Goal: Transaction & Acquisition: Purchase product/service

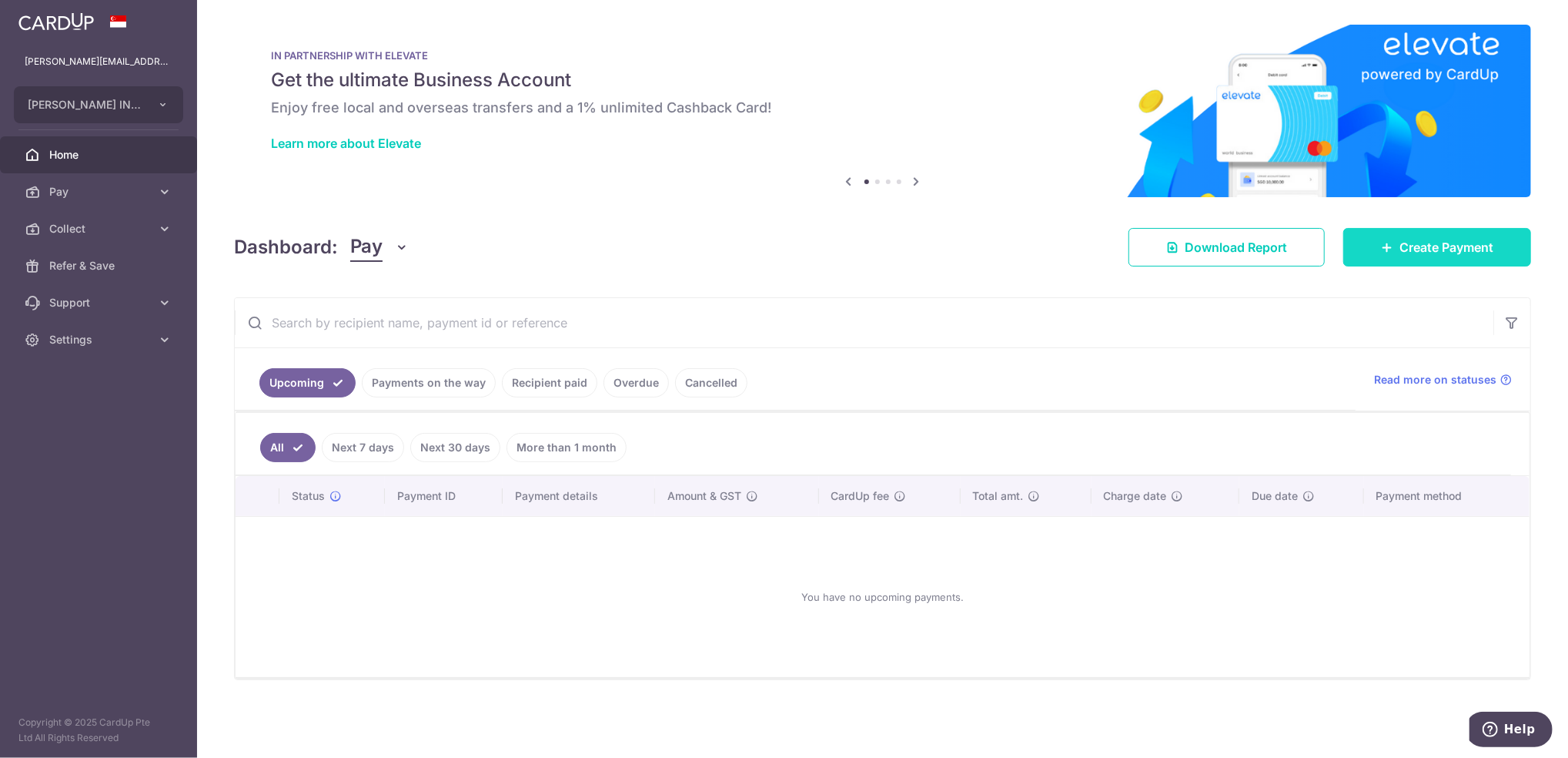
click at [1410, 247] on span "Create Payment" at bounding box center [1446, 248] width 94 height 19
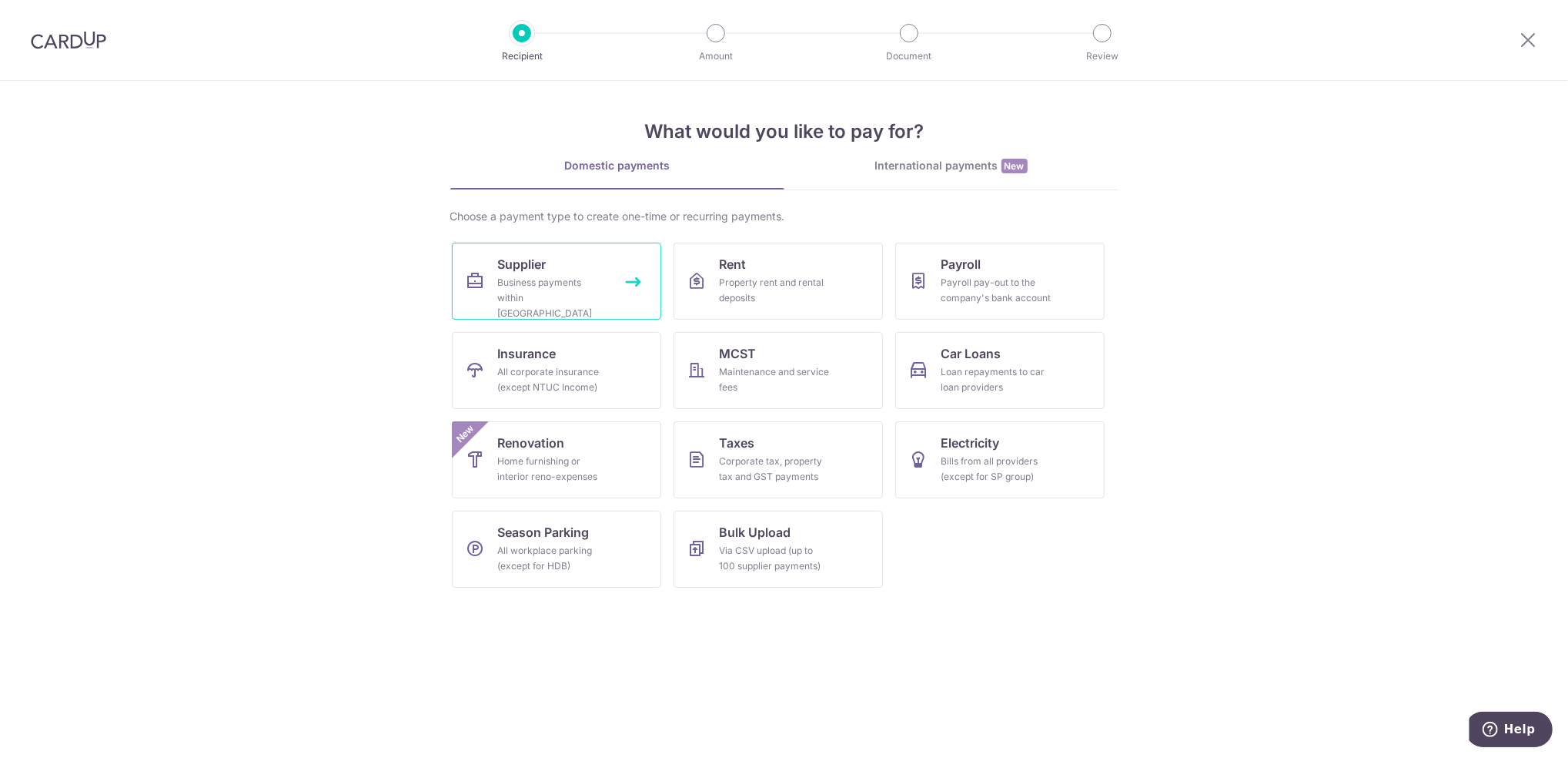
click at [572, 290] on div "Business payments within Singapore" at bounding box center [553, 297] width 111 height 46
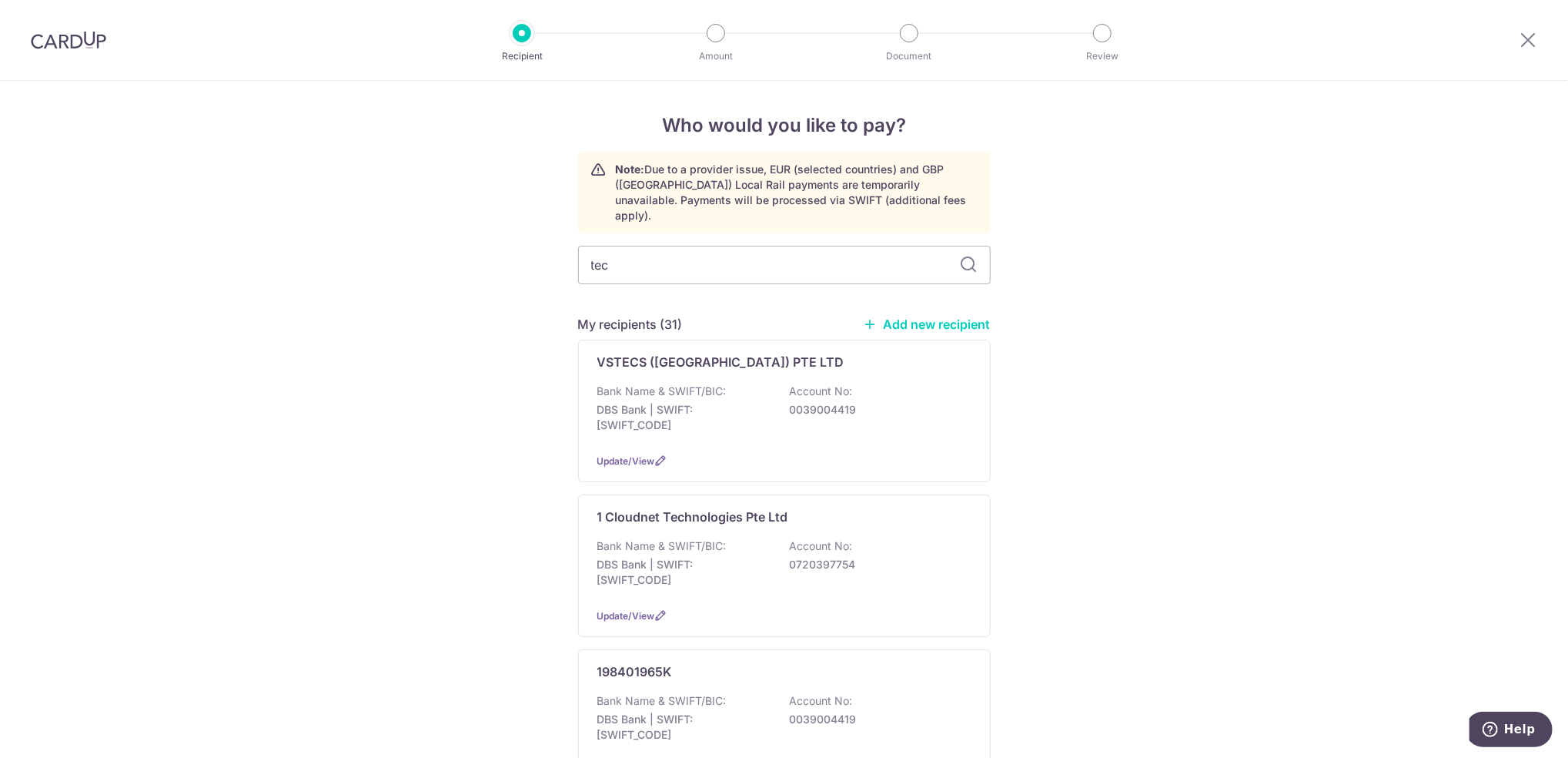
type input "tech"
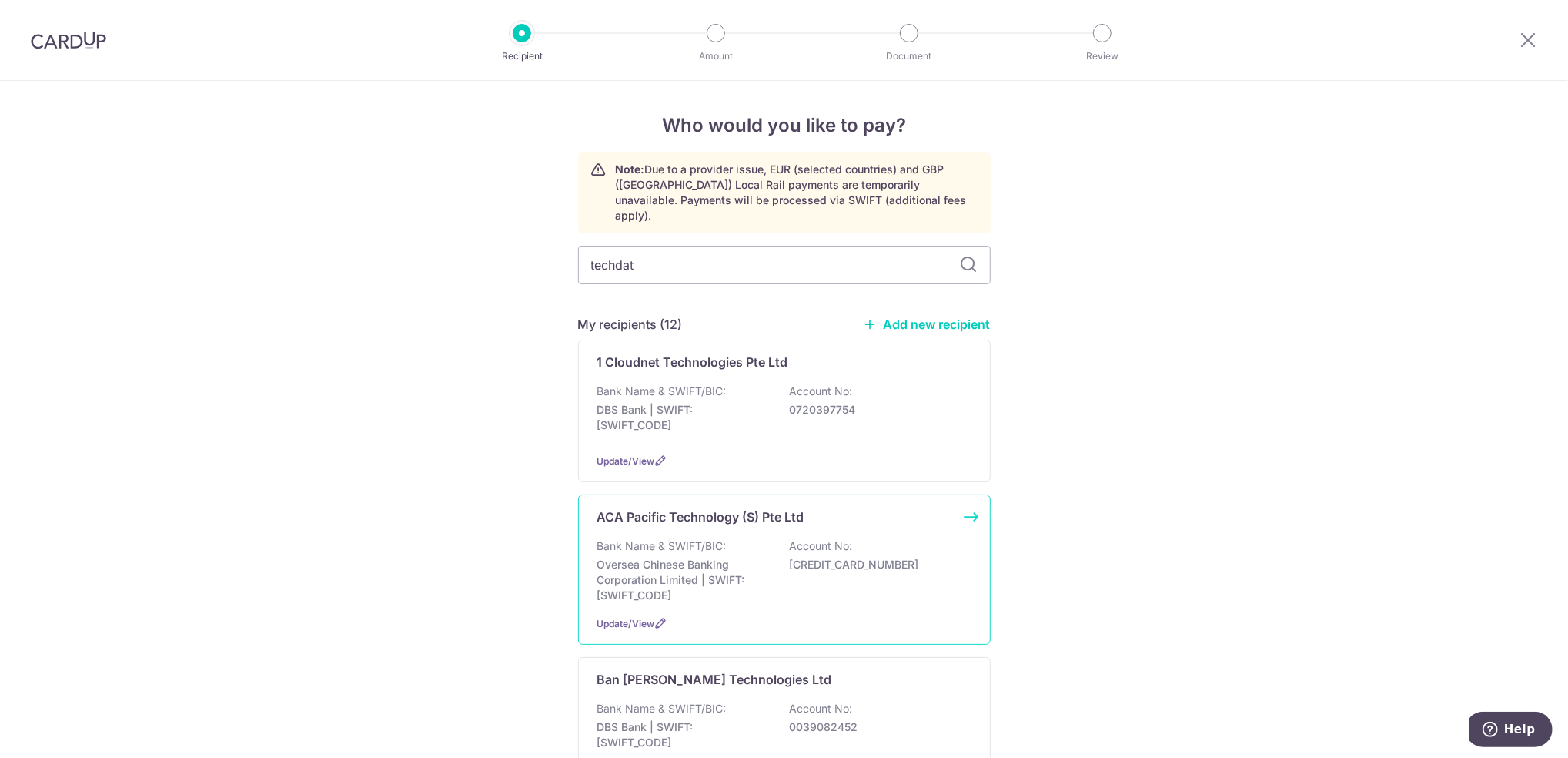
type input "techdata"
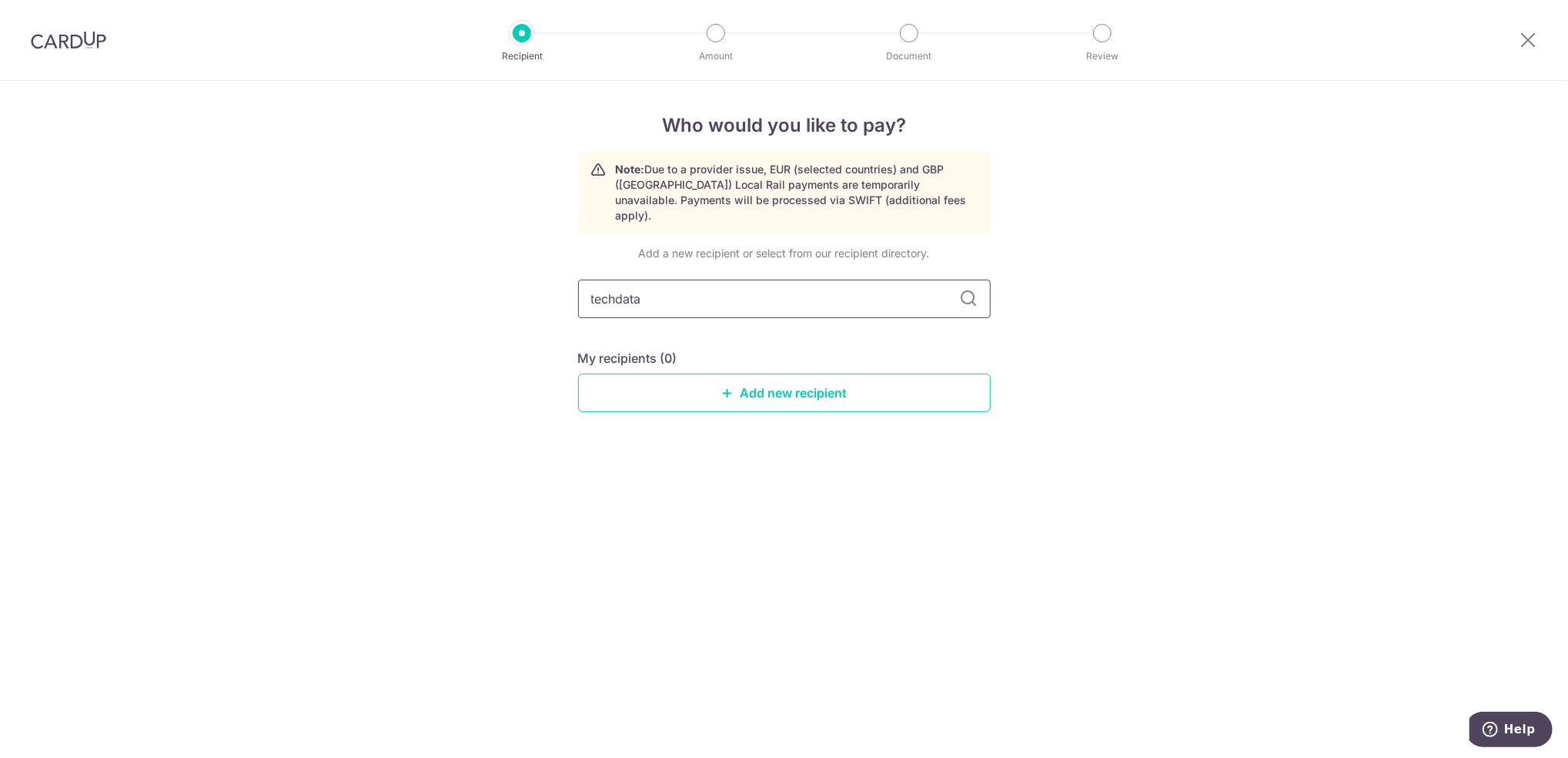
type input "tech data"
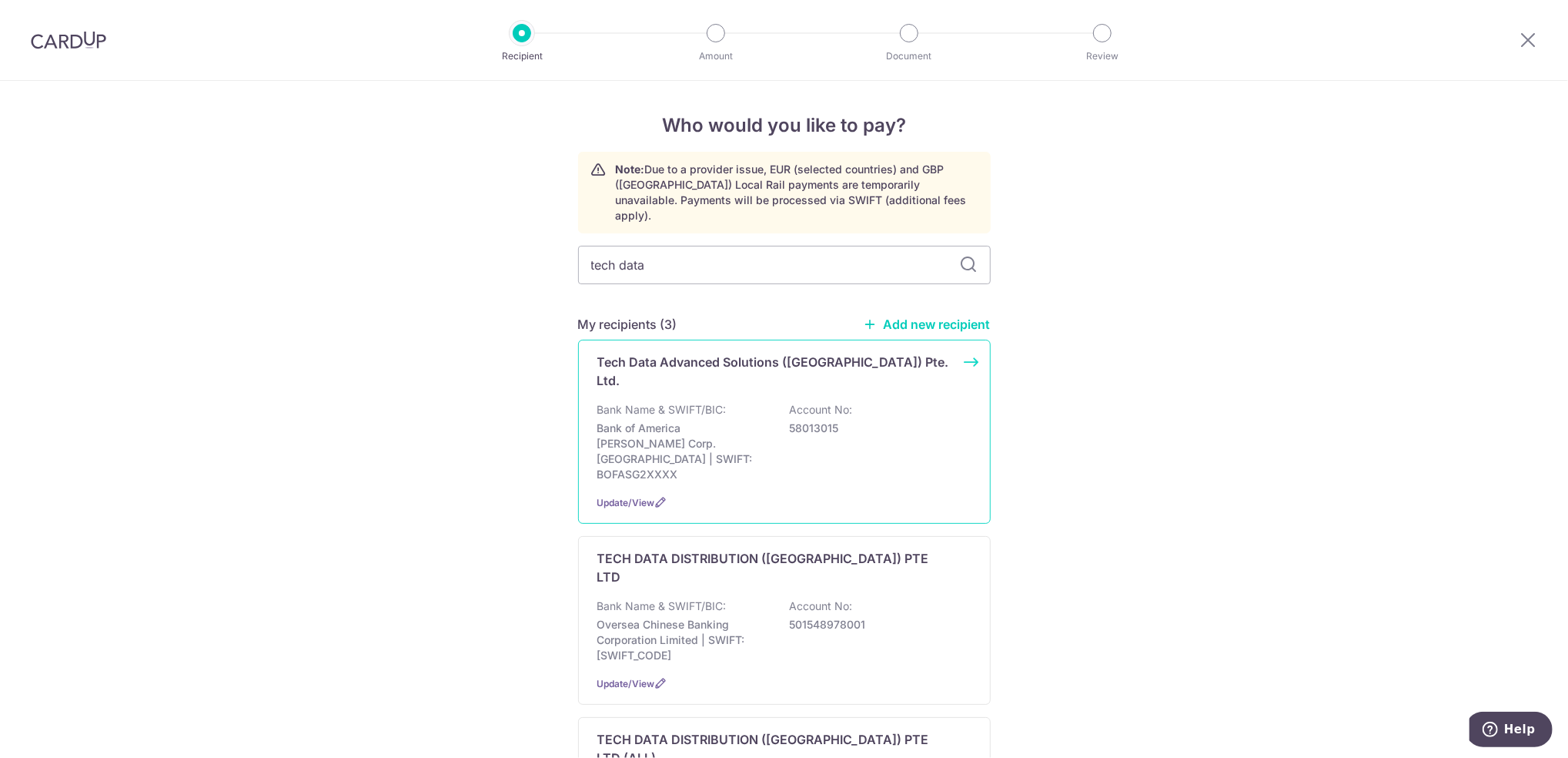
scroll to position [139, 0]
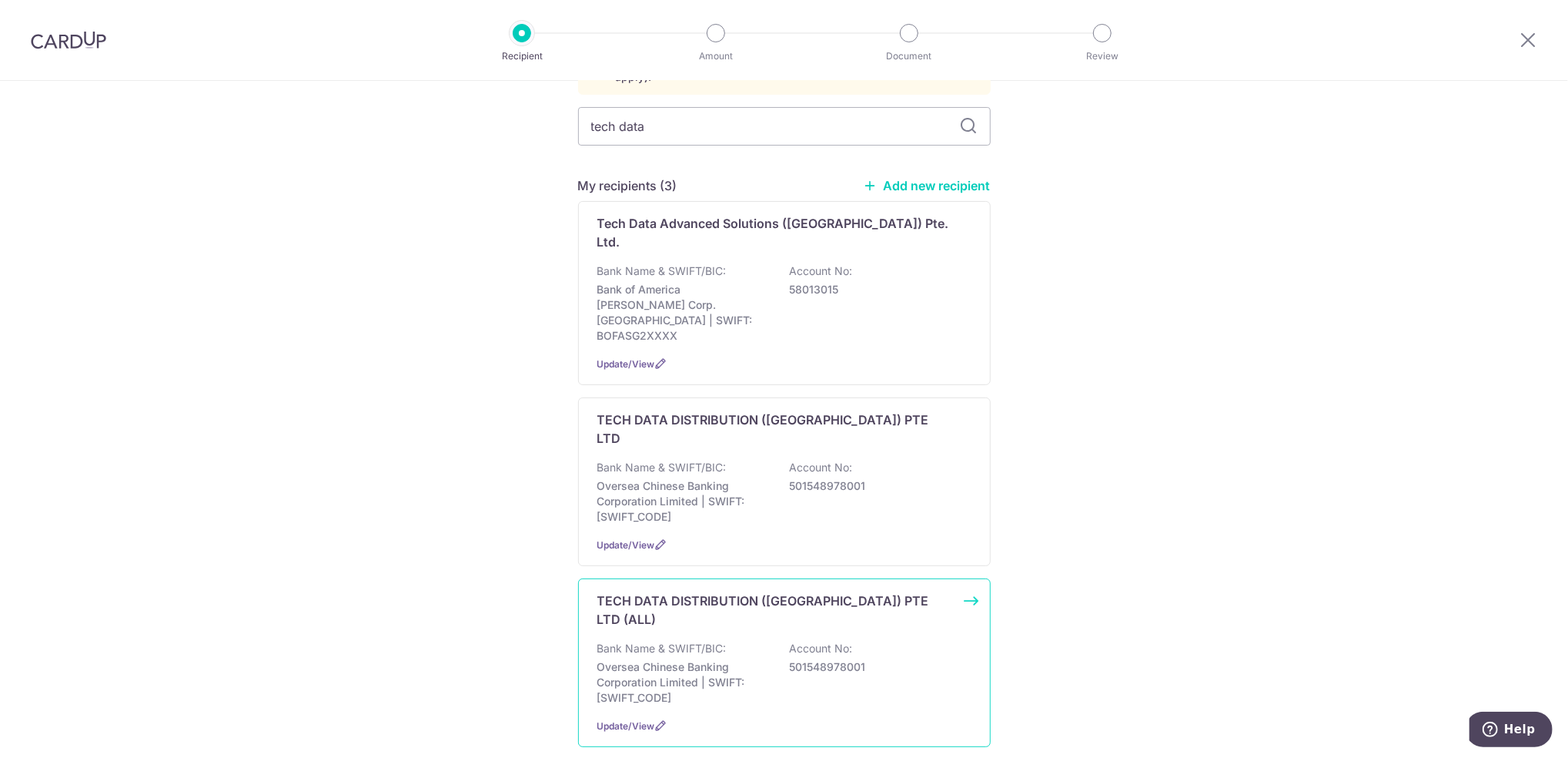
click at [781, 641] on div "Bank Name & SWIFT/BIC: Oversea Chinese Banking Corporation Limited | SWIFT: OCB…" at bounding box center [784, 673] width 374 height 65
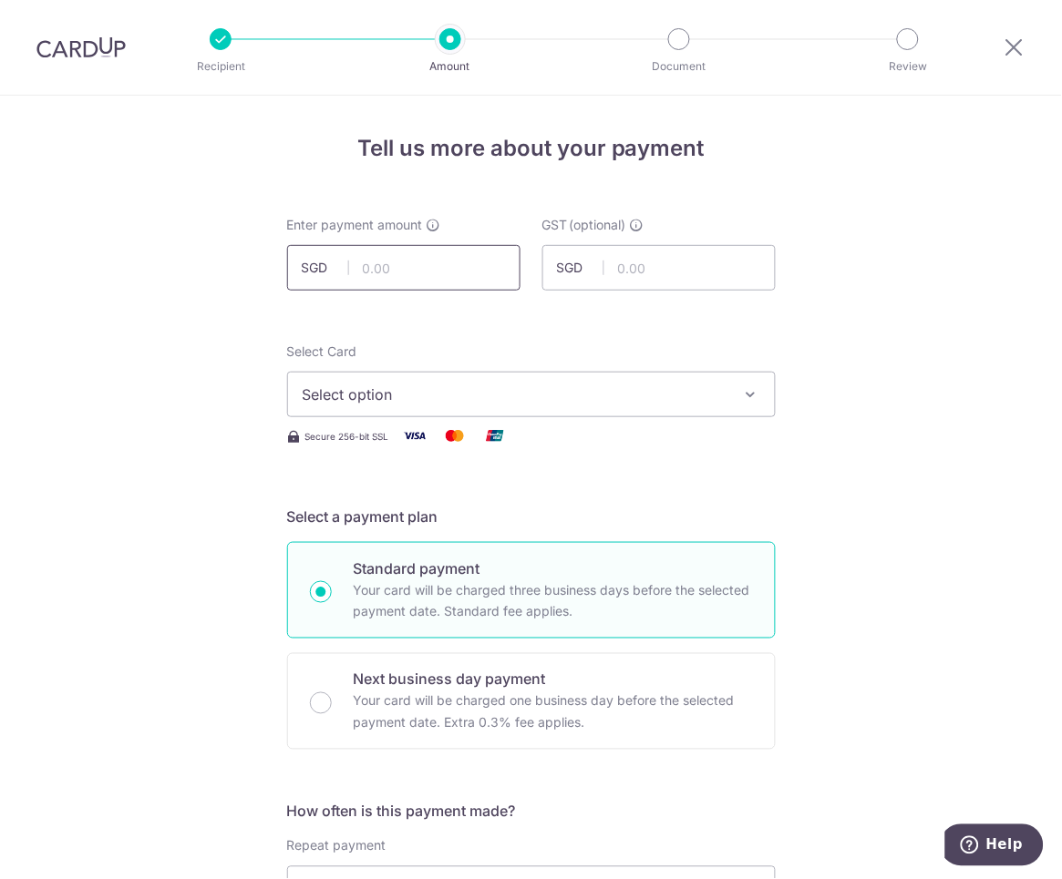
click at [446, 285] on input "text" at bounding box center [403, 268] width 233 height 46
type input "21,026.87"
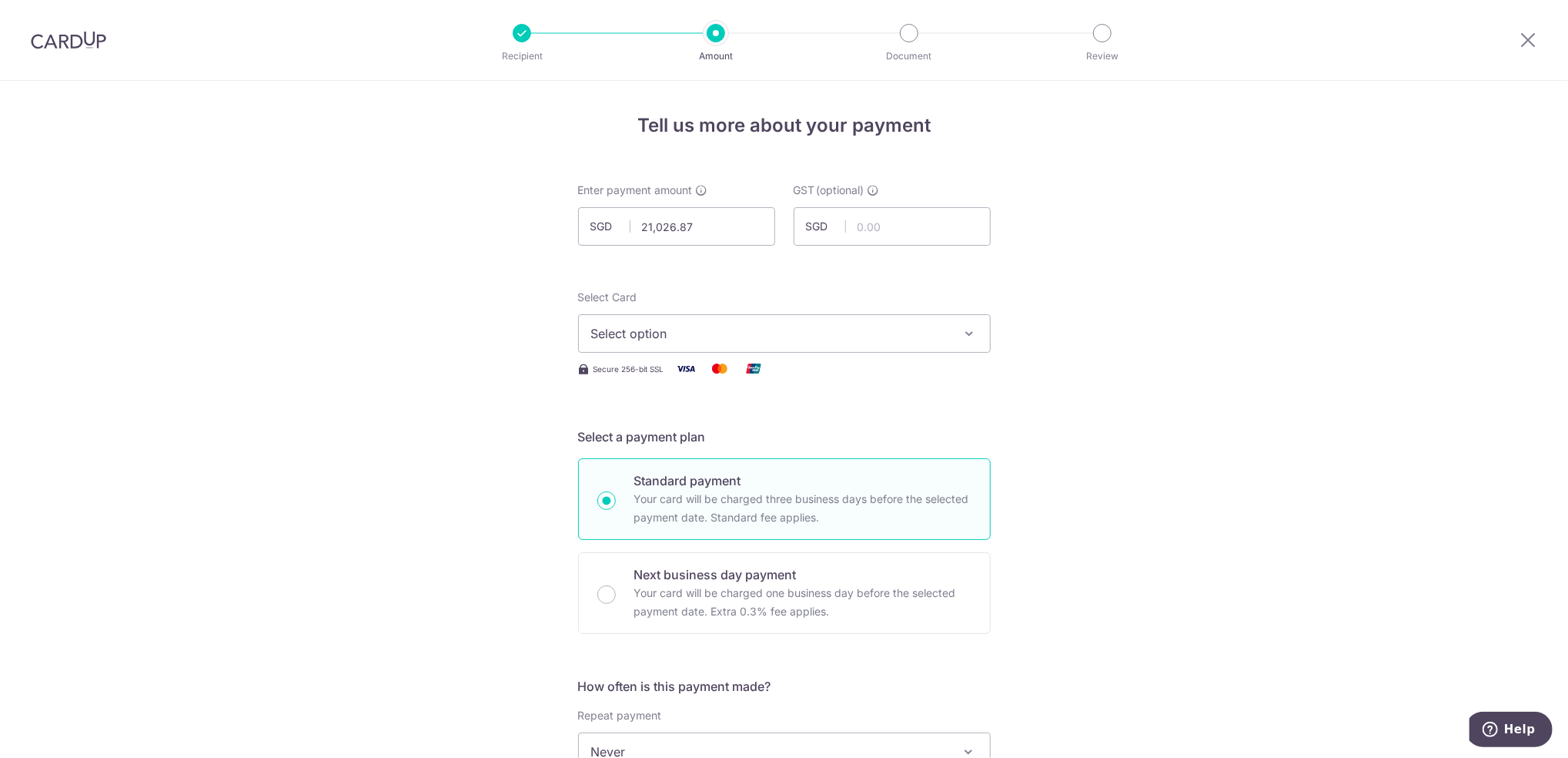
click at [912, 324] on span "Select option" at bounding box center [770, 334] width 359 height 19
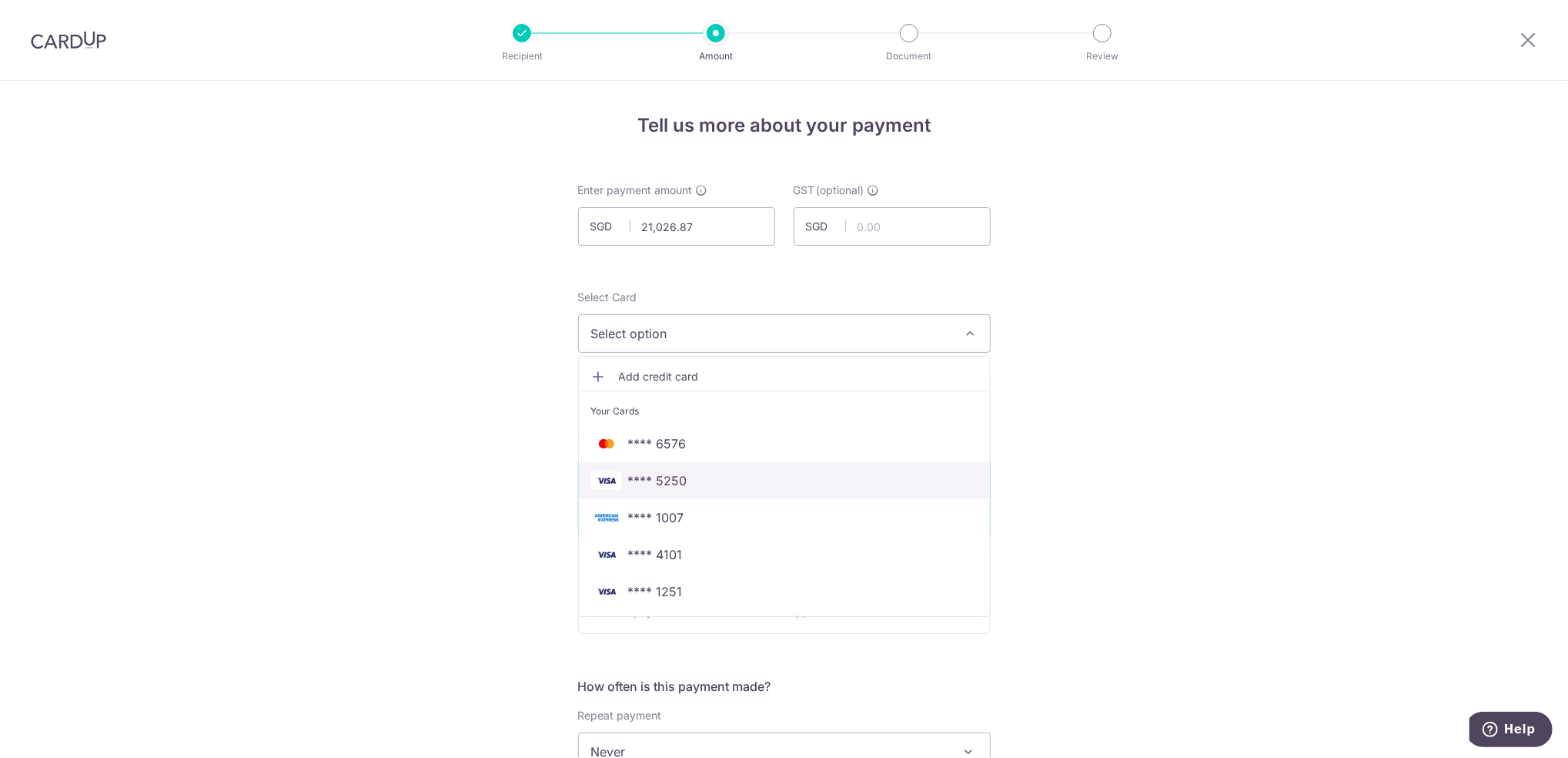
click at [809, 469] on link "**** 5250" at bounding box center [784, 481] width 411 height 37
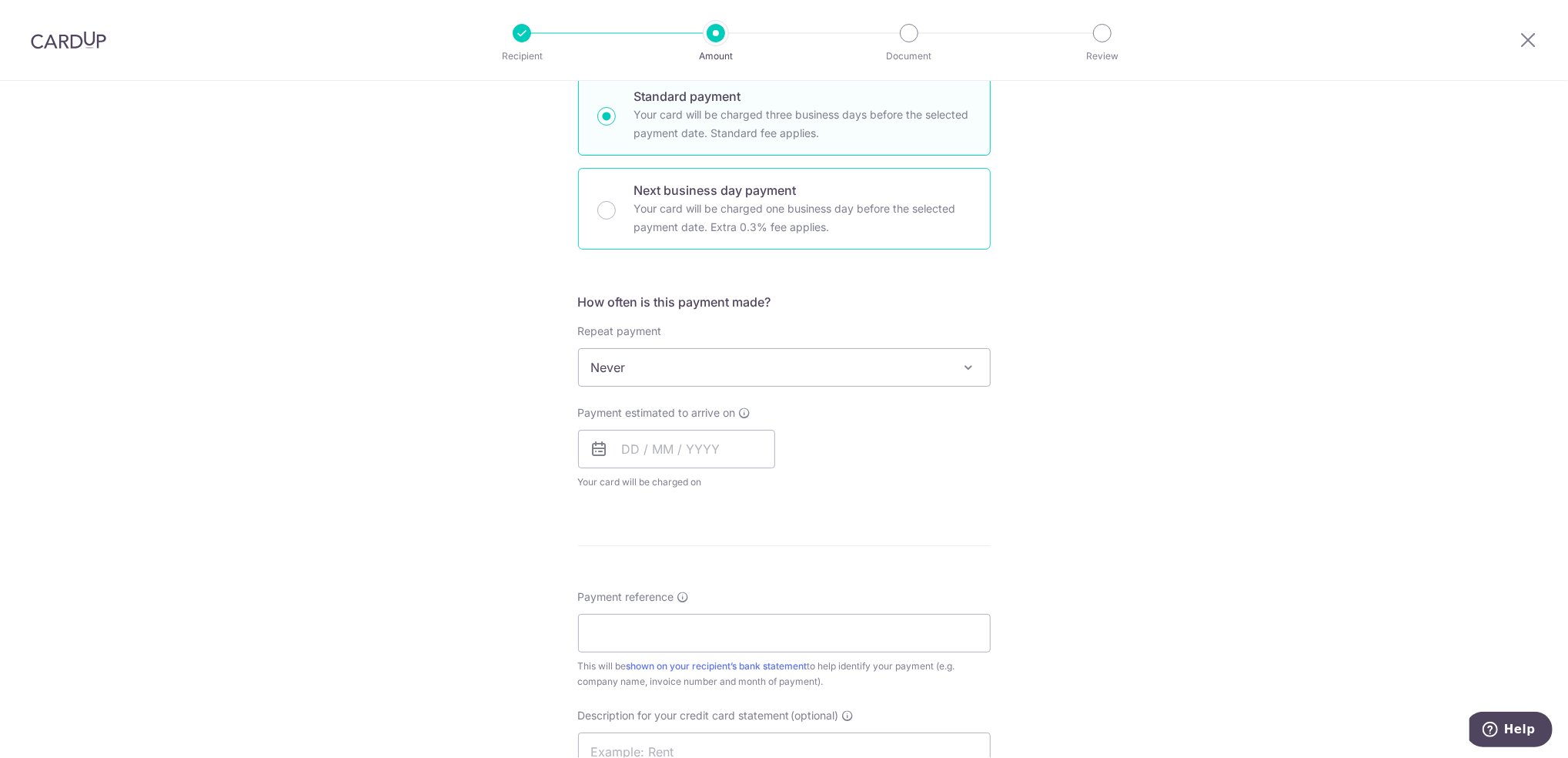
scroll to position [385, 0]
click at [863, 237] on div "Next business day payment Your card will be charged one business day before the…" at bounding box center [784, 208] width 412 height 82
radio input "false"
radio input "true"
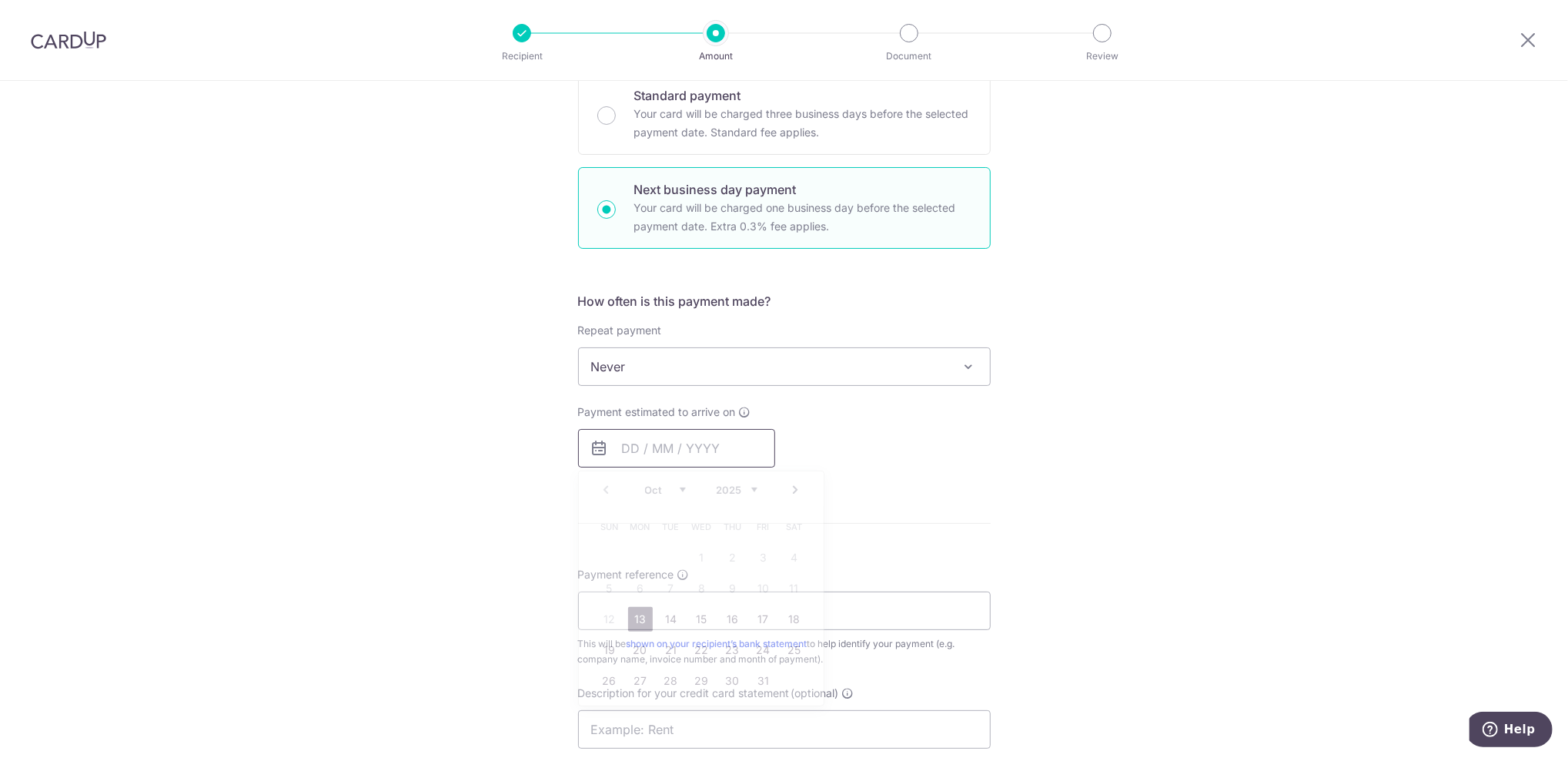
click at [690, 442] on input "text" at bounding box center [676, 449] width 197 height 39
click at [636, 622] on link "13" at bounding box center [640, 619] width 24 height 25
type input "[DATE]"
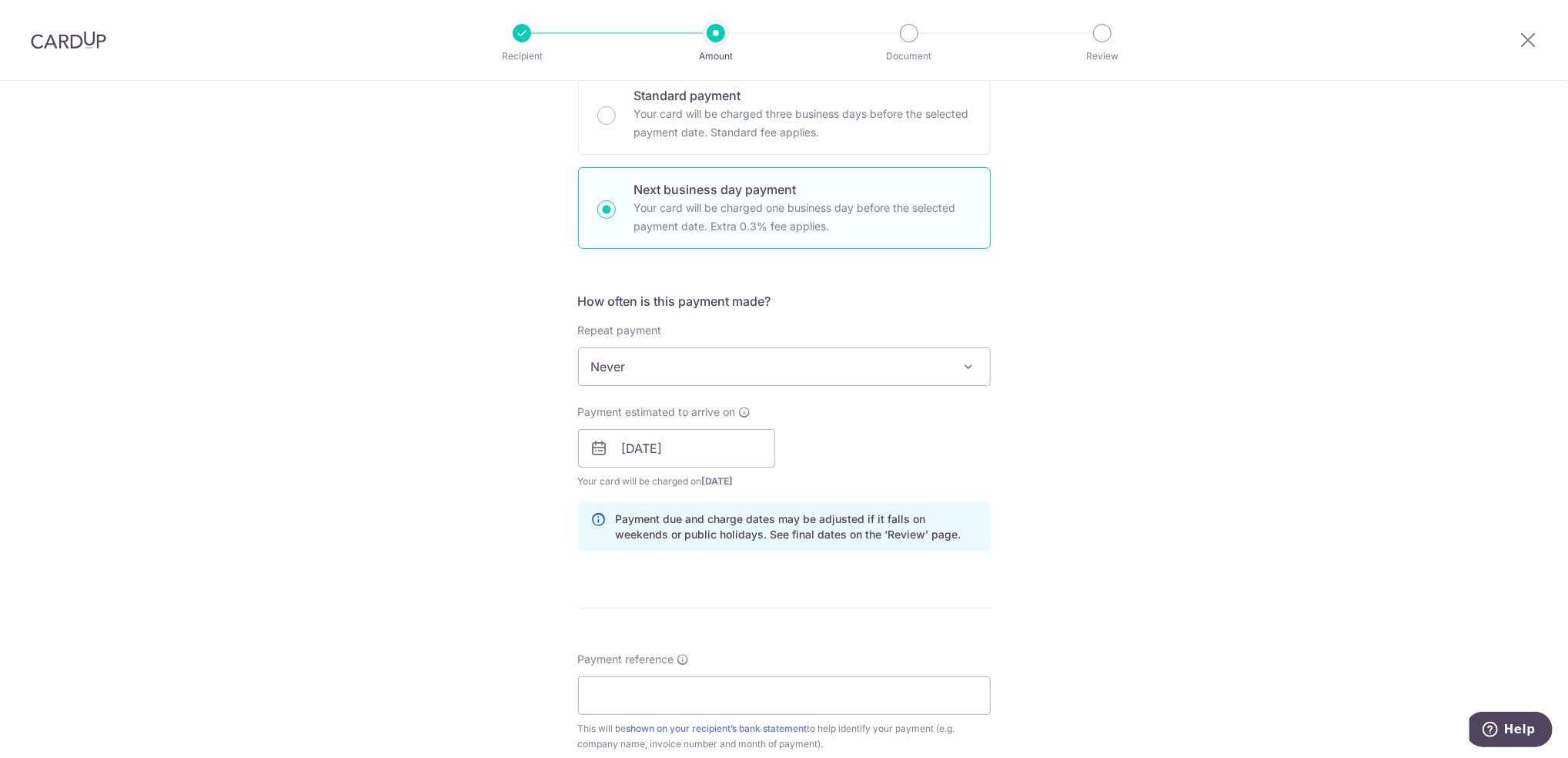
scroll to position [595, 0]
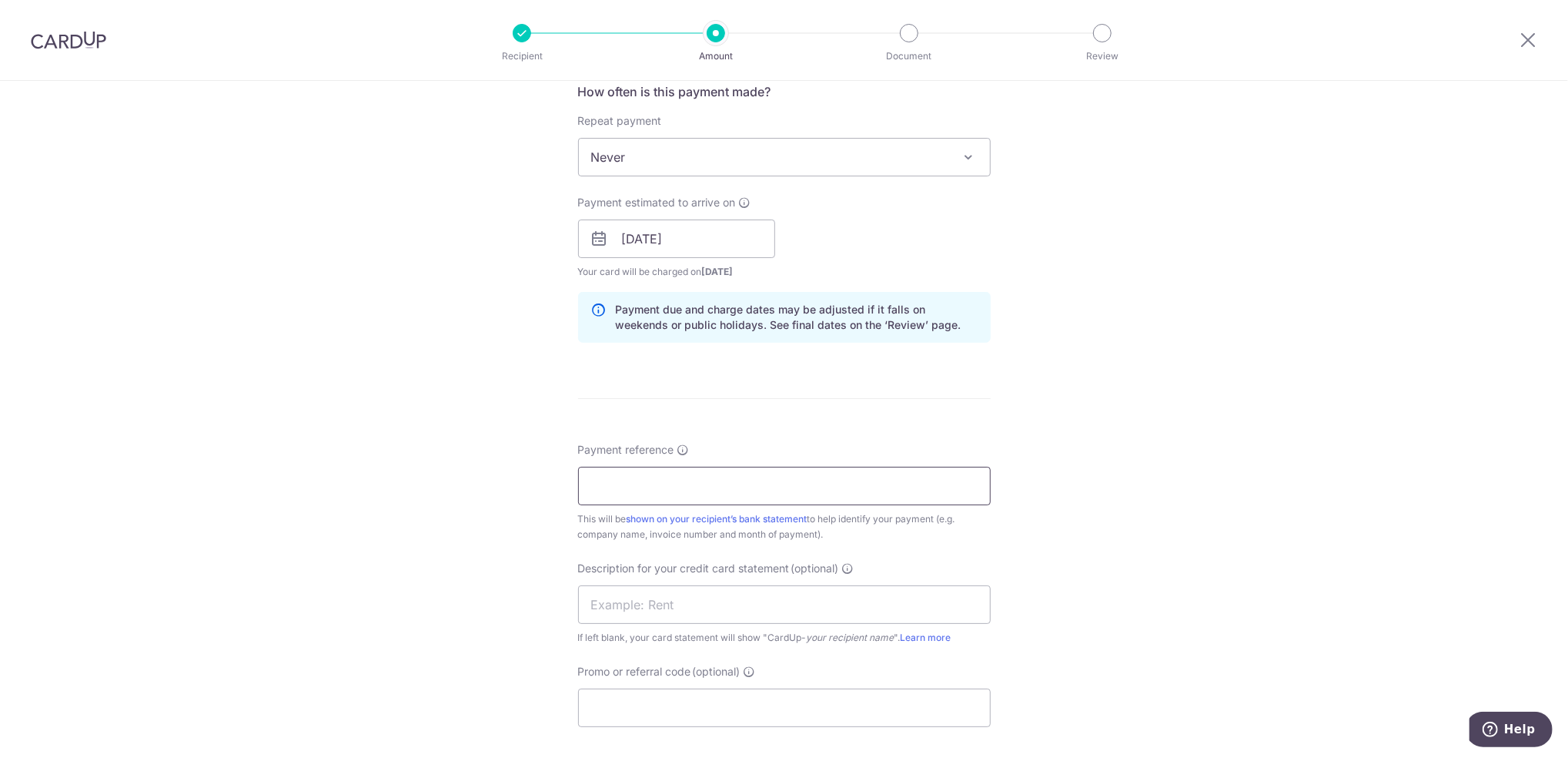
click at [782, 479] on input "Payment reference" at bounding box center [784, 486] width 412 height 39
type input "Techdata[DATE]"
click at [771, 510] on div "Payment reference Techdata09Oct2025 17/35 This will be shown on your recipient’…" at bounding box center [784, 492] width 412 height 100
drag, startPoint x: 754, startPoint y: 488, endPoint x: 379, endPoint y: 451, distance: 376.8
click at [379, 451] on div "Tell us more about your payment Enter payment amount SGD 21,026.87 21026.87 GST…" at bounding box center [784, 303] width 1568 height 1634
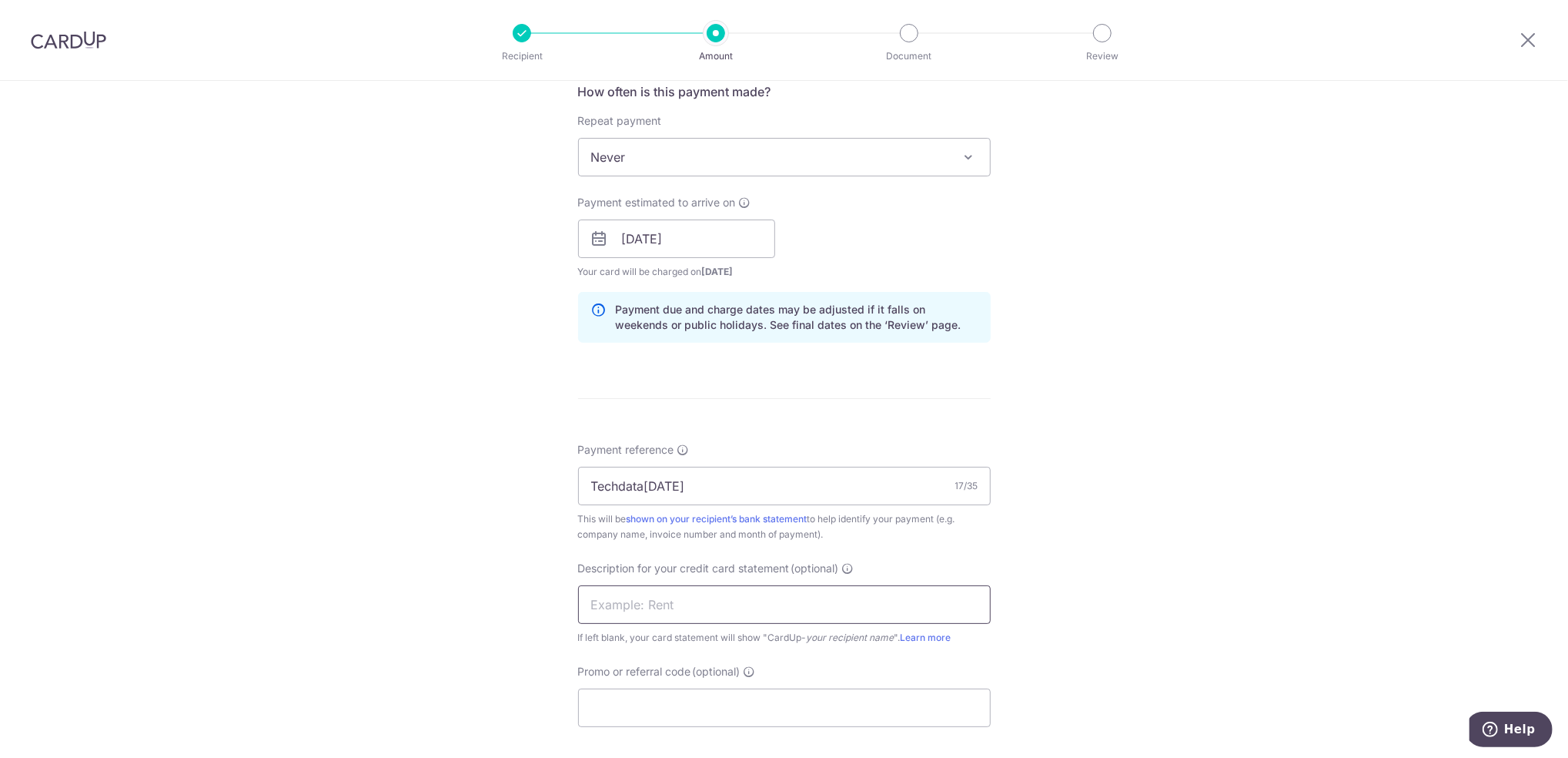
click at [680, 603] on input "text" at bounding box center [784, 605] width 412 height 39
paste input "Techdata09Oct20"
type input "Techdata09Oct20"
click at [645, 689] on input "Promo or referral code (optional)" at bounding box center [784, 708] width 412 height 39
type input "JON177"
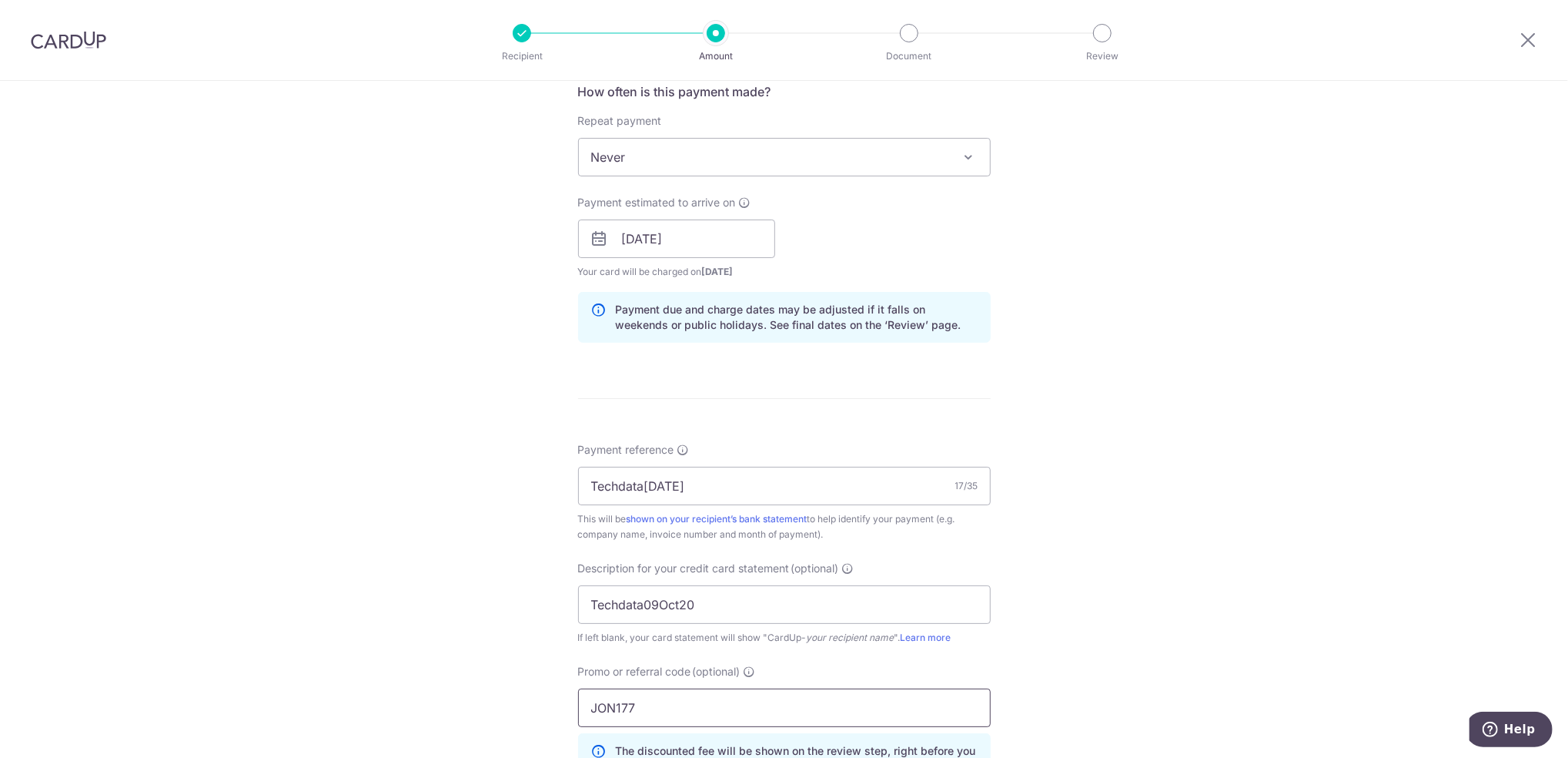
scroll to position [1027, 0]
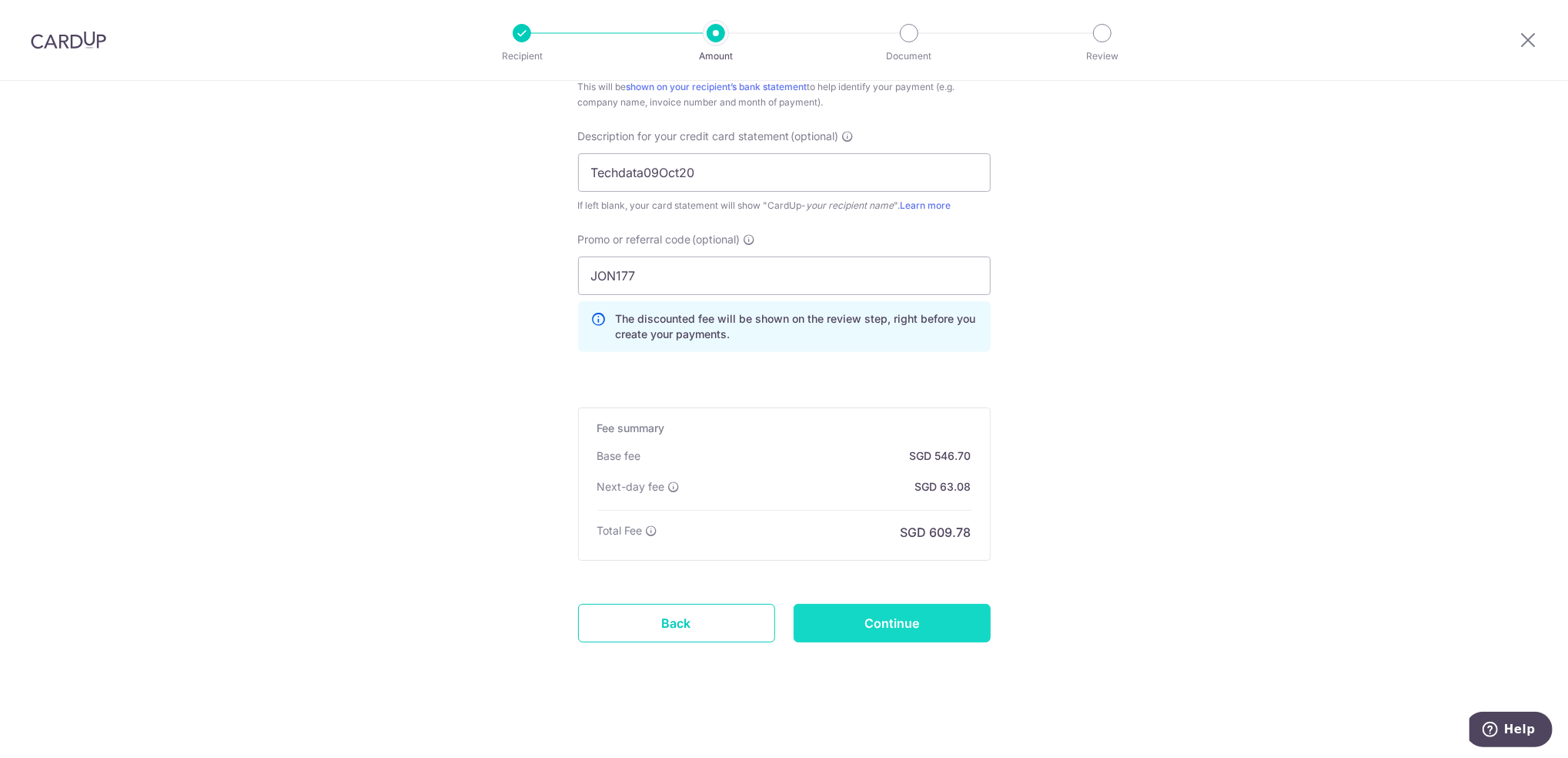
click at [867, 623] on input "Continue" at bounding box center [892, 623] width 197 height 39
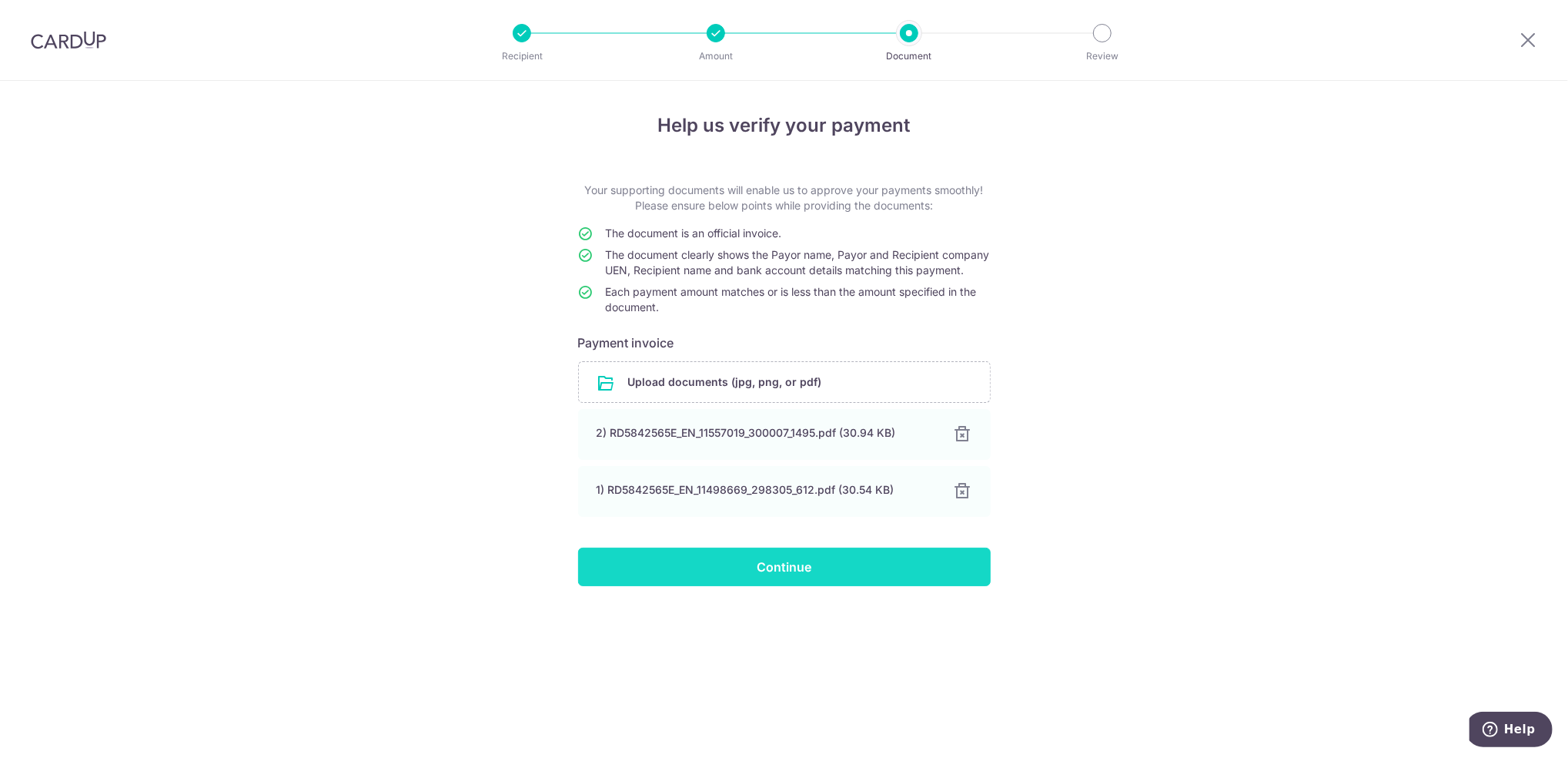
click at [843, 576] on input "Continue" at bounding box center [784, 567] width 412 height 39
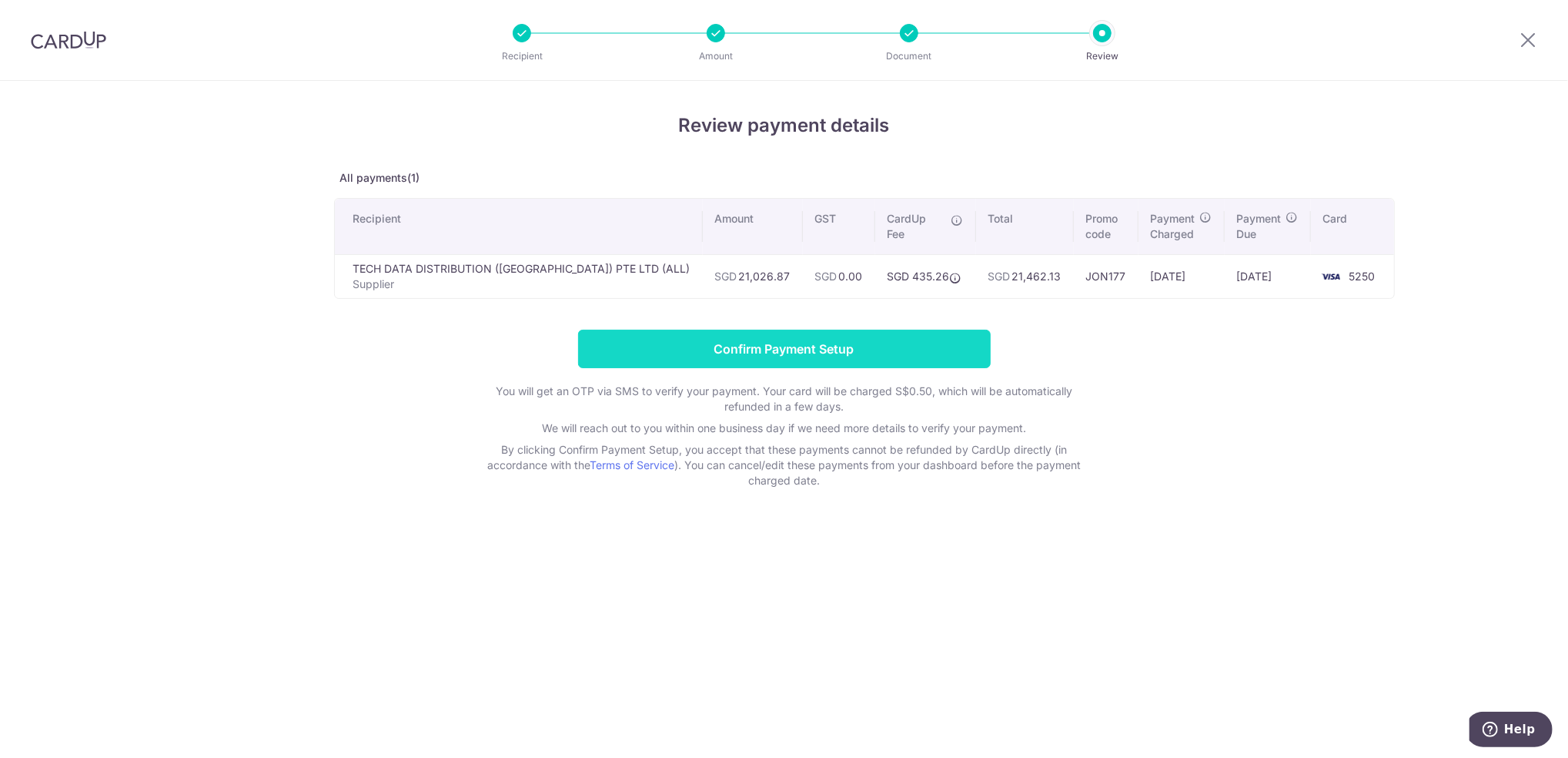
click at [919, 341] on input "Confirm Payment Setup" at bounding box center [784, 349] width 412 height 39
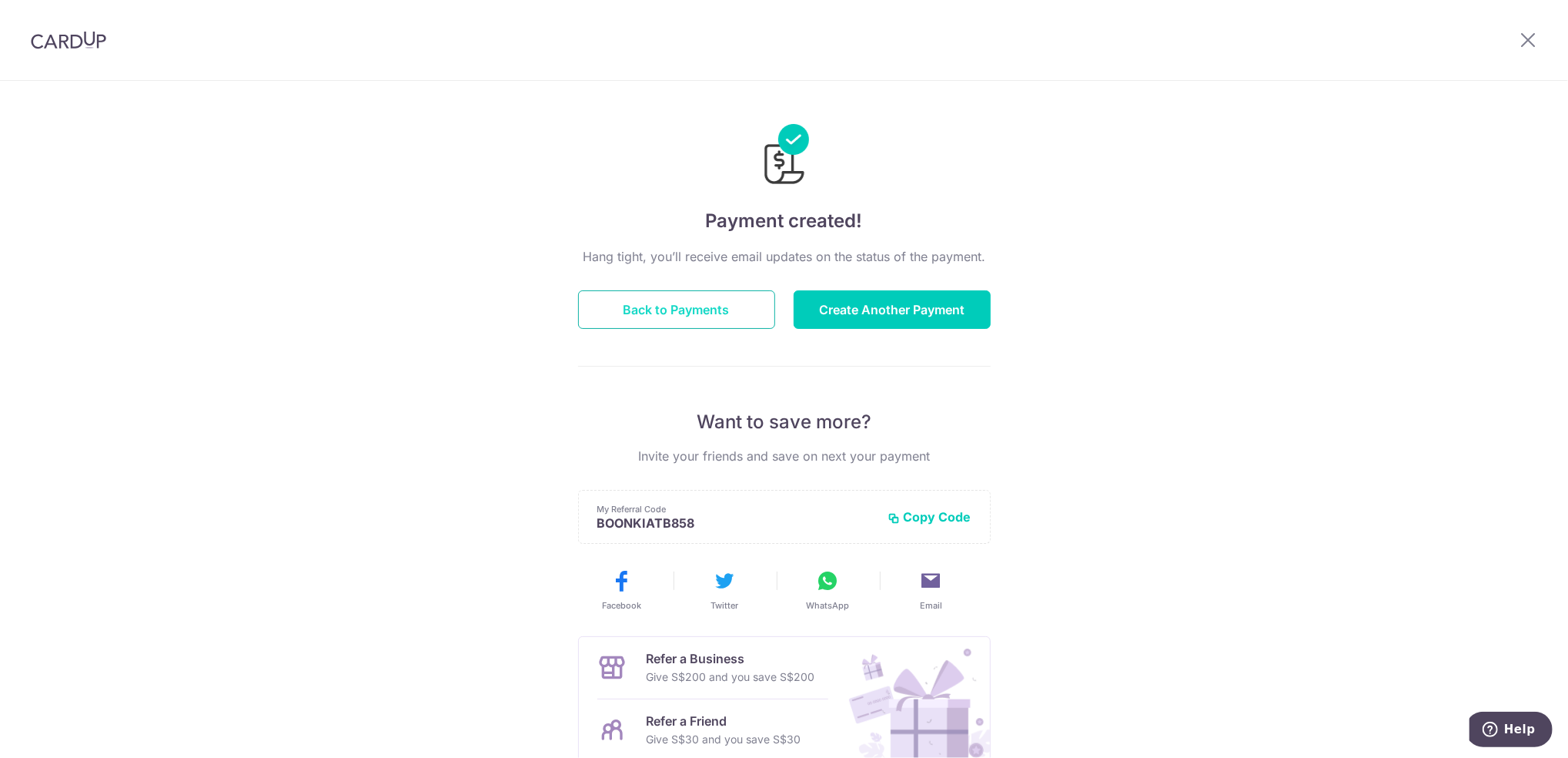
click at [732, 308] on button "Back to Payments" at bounding box center [676, 310] width 197 height 39
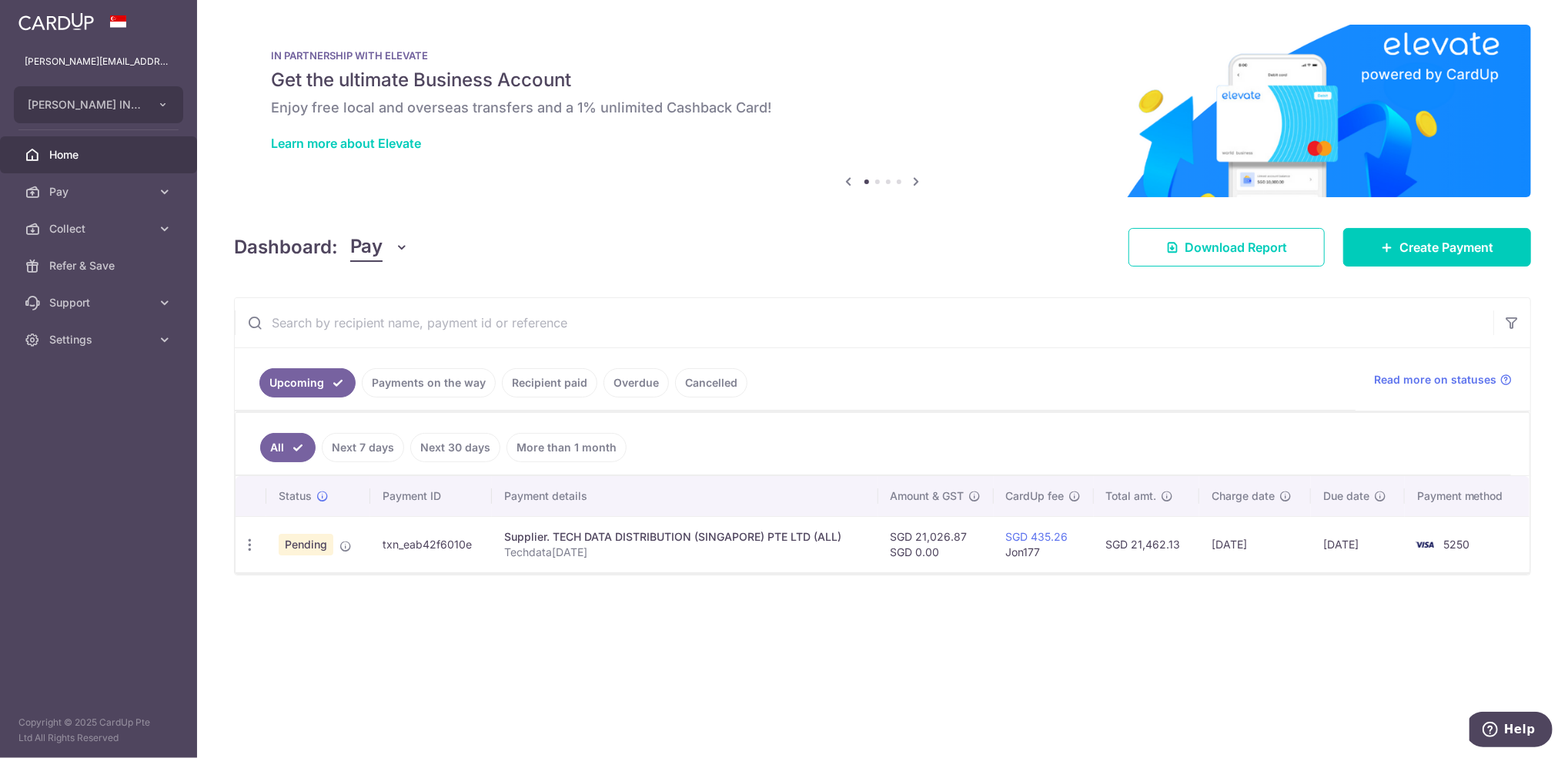
click at [112, 480] on aside "[PERSON_NAME][EMAIL_ADDRESS][PERSON_NAME][DOMAIN_NAME] [PERSON_NAME] INNOVATION…" at bounding box center [98, 379] width 197 height 758
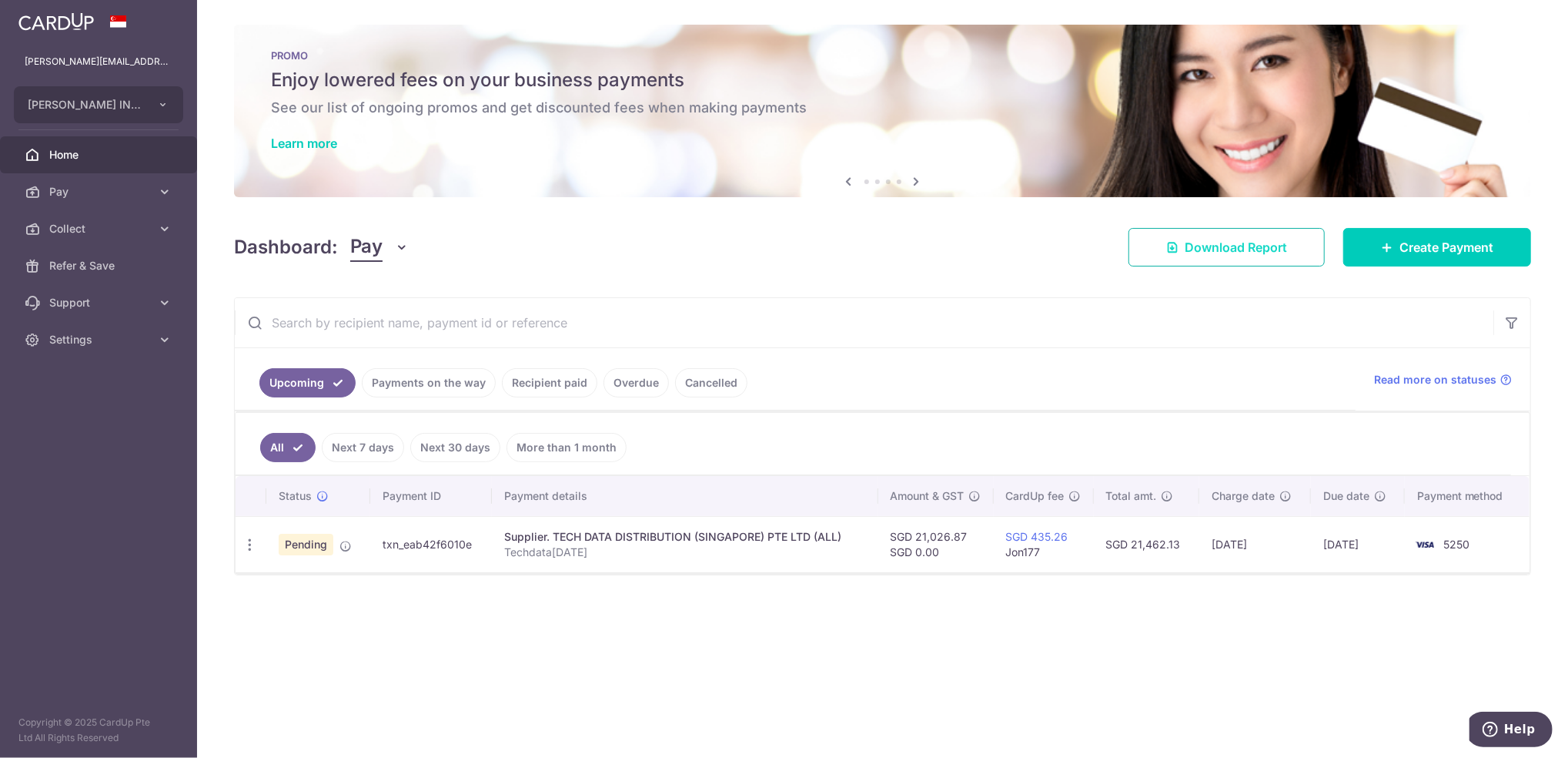
click at [1323, 242] on link "Download Report" at bounding box center [1227, 248] width 196 height 39
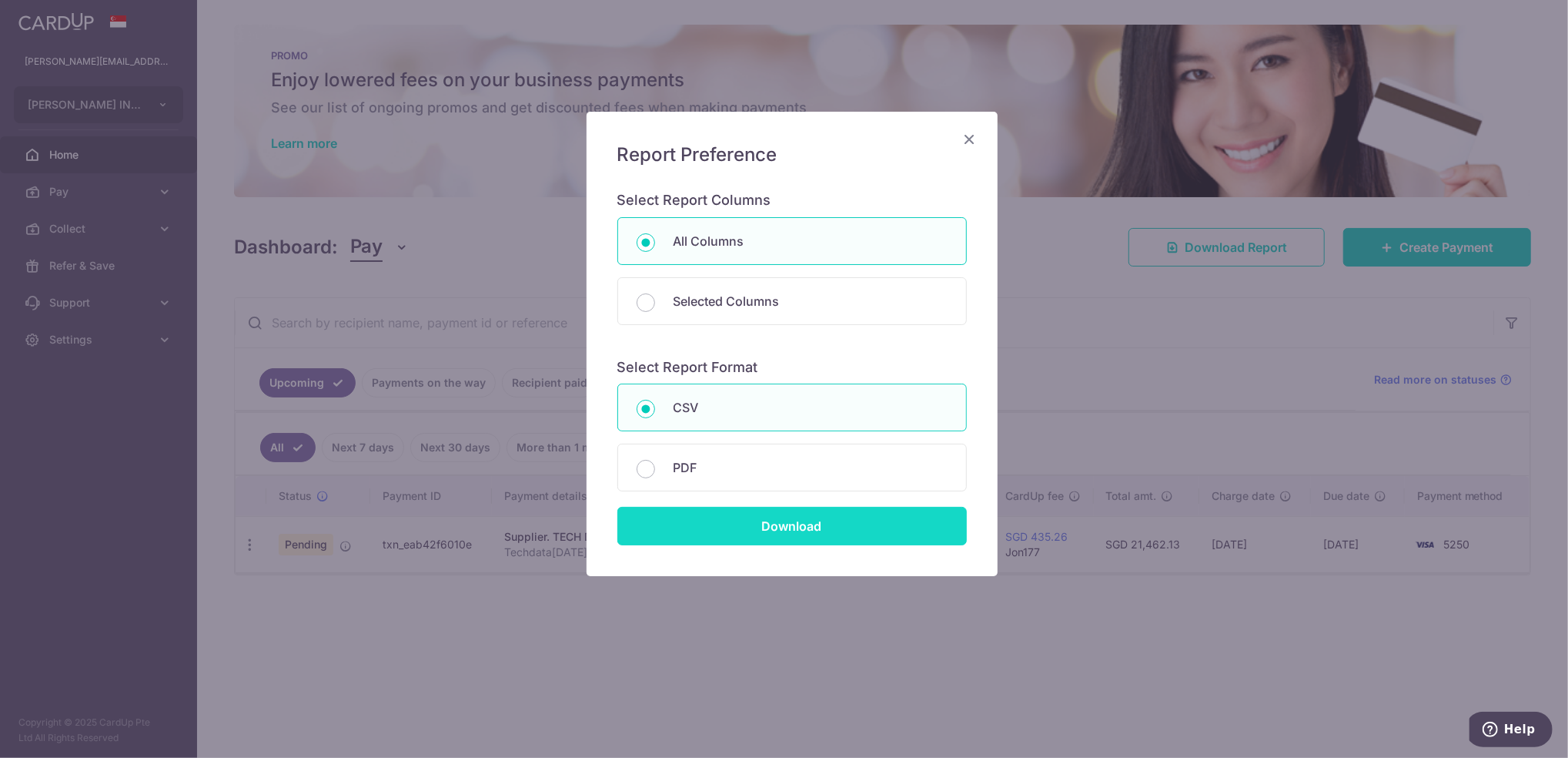
click at [906, 516] on input "Download" at bounding box center [792, 526] width 350 height 39
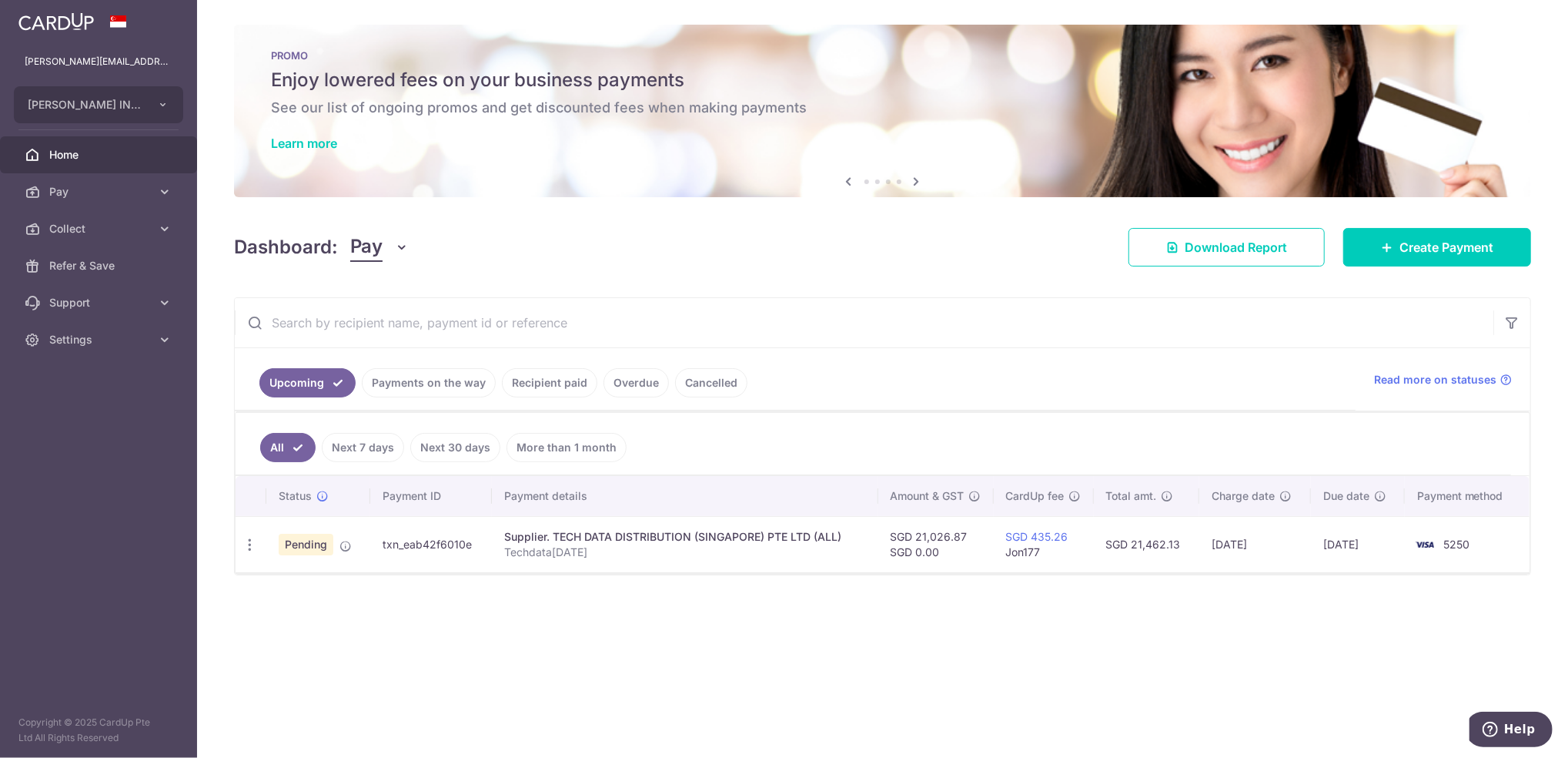
click at [1254, 448] on ul "All Next 7 days Next 30 days More than 1 month" at bounding box center [874, 444] width 1276 height 63
